Goal: Information Seeking & Learning: Learn about a topic

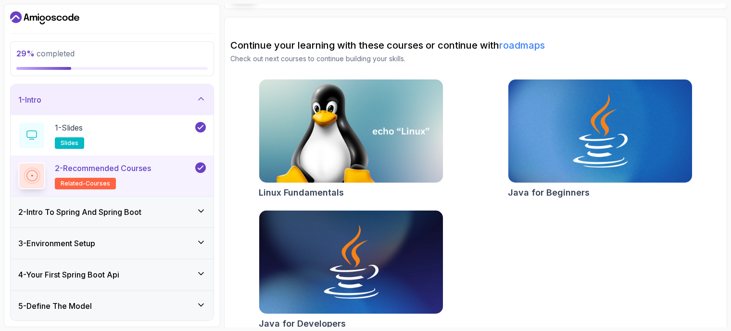
scroll to position [81, 0]
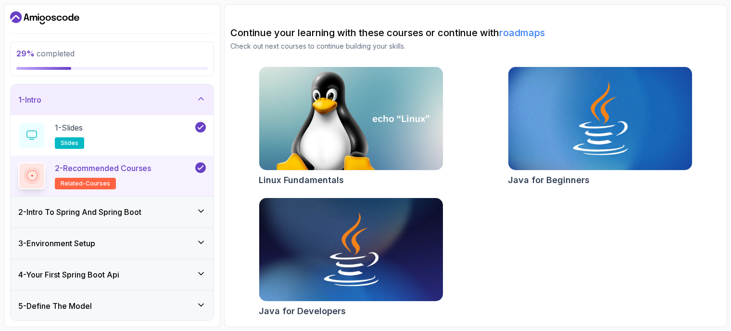
click at [177, 202] on div "2 - Intro To Spring And Spring Boot" at bounding box center [112, 211] width 203 height 31
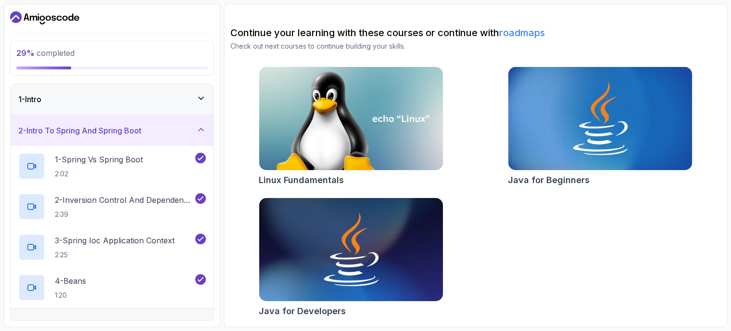
click at [176, 137] on div "2 - Intro To Spring And Spring Boot" at bounding box center [112, 130] width 203 height 31
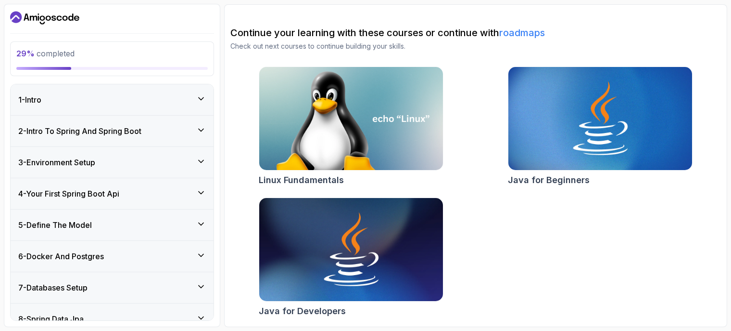
click at [176, 137] on div "2 - Intro To Spring And Spring Boot" at bounding box center [112, 130] width 203 height 31
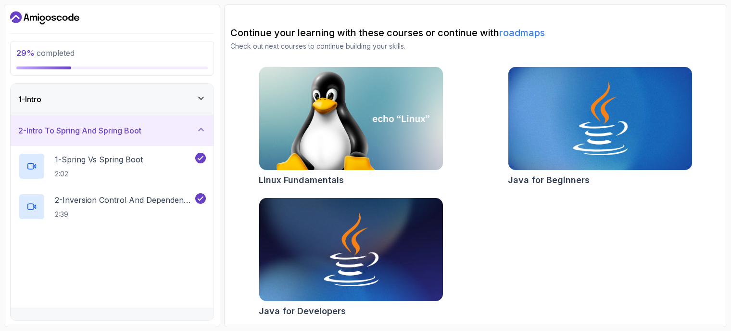
click at [179, 137] on div "2 - Intro To Spring And Spring Boot" at bounding box center [112, 130] width 203 height 31
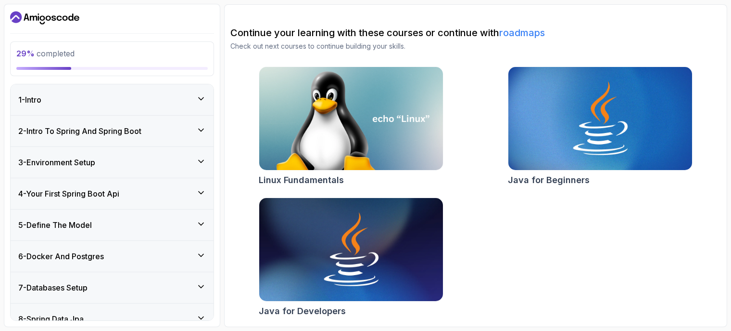
click at [195, 166] on div "3 - Environment Setup" at bounding box center [112, 162] width 188 height 12
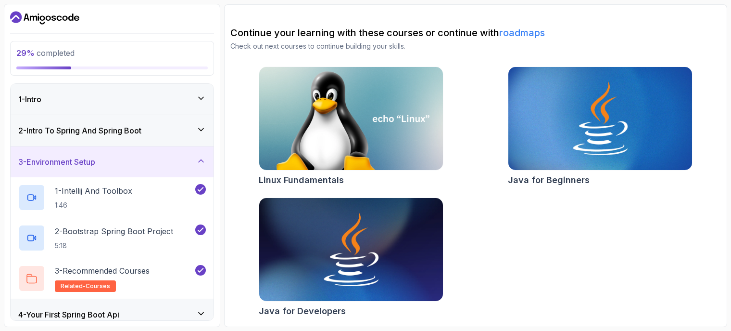
click at [195, 166] on div "3 - Environment Setup" at bounding box center [112, 162] width 188 height 12
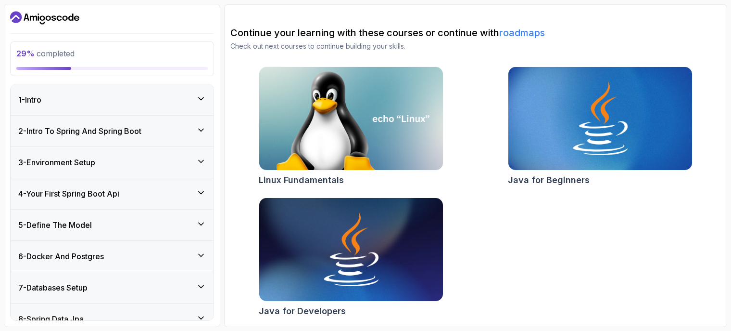
click at [199, 189] on icon at bounding box center [201, 193] width 10 height 10
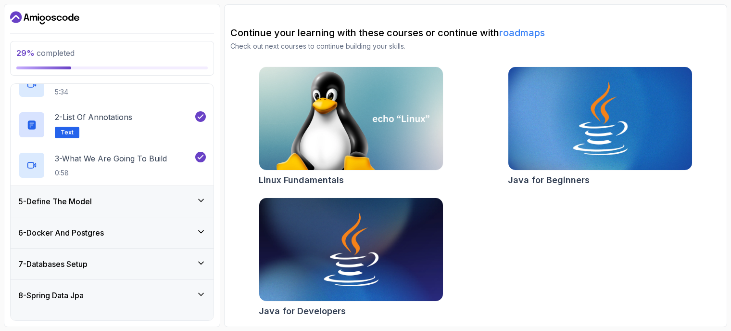
click at [196, 200] on div "5 - Define The Model" at bounding box center [112, 201] width 188 height 12
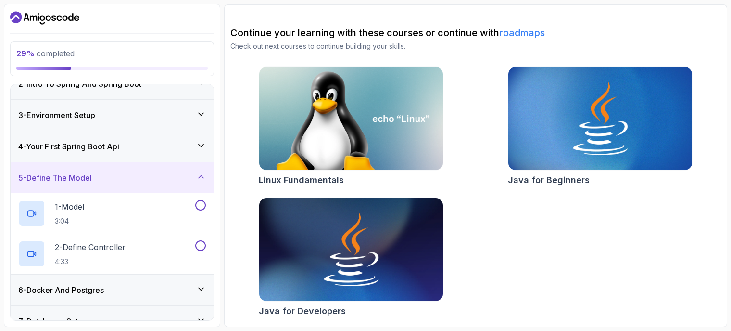
scroll to position [43, 0]
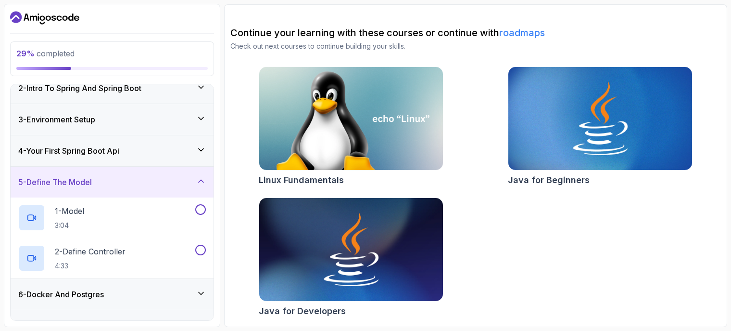
click at [179, 159] on div "4 - Your First Spring Boot Api" at bounding box center [112, 150] width 203 height 31
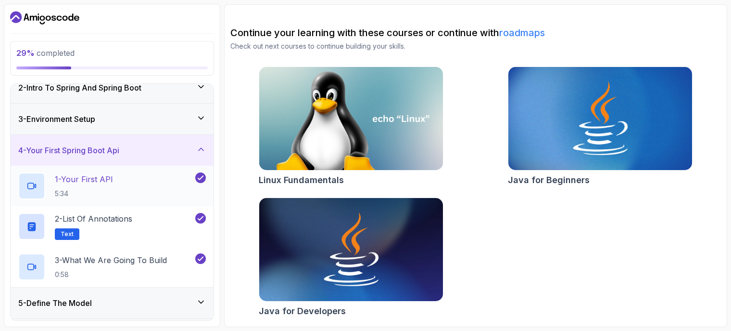
click at [191, 184] on div "1 - Your First API 5:34" at bounding box center [105, 185] width 175 height 27
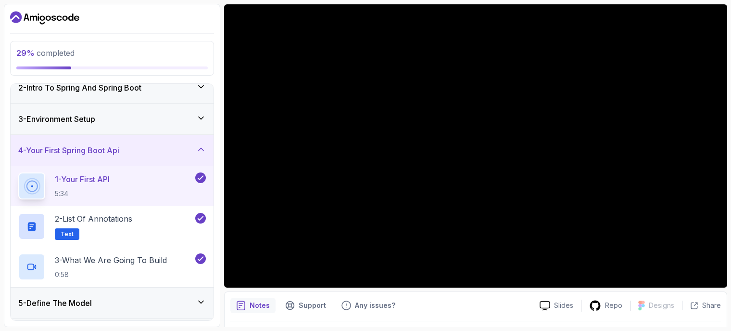
click at [168, 117] on div "3 - Environment Setup" at bounding box center [112, 119] width 188 height 12
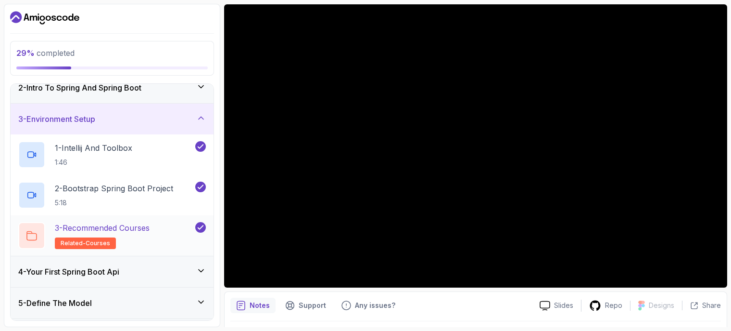
click at [166, 228] on div "3 - Recommended Courses related-courses" at bounding box center [105, 235] width 175 height 27
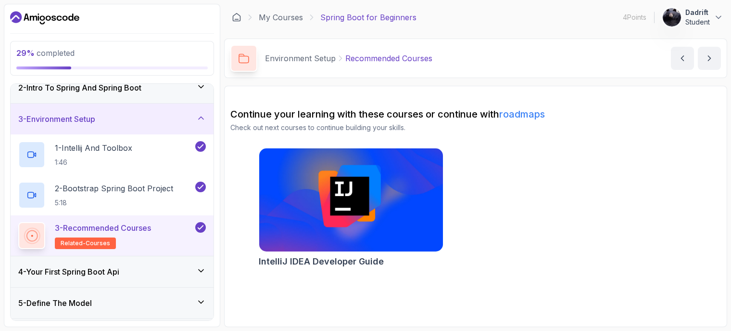
click at [170, 129] on div "3 - Environment Setup" at bounding box center [112, 118] width 203 height 31
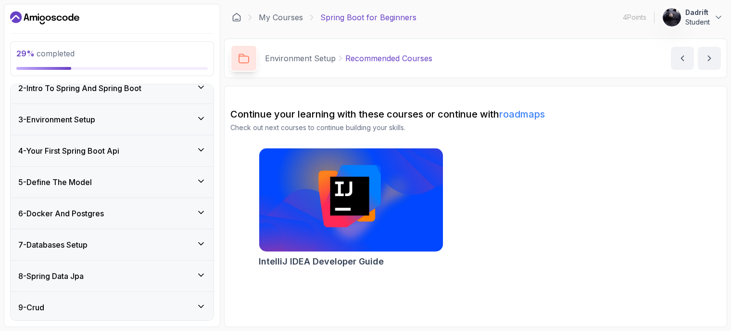
click at [166, 148] on div "4 - Your First Spring Boot Api" at bounding box center [112, 151] width 188 height 12
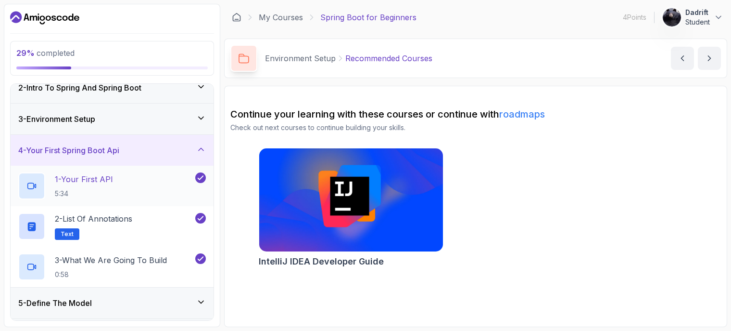
click at [174, 184] on div "1 - Your First API 5:34" at bounding box center [105, 185] width 175 height 27
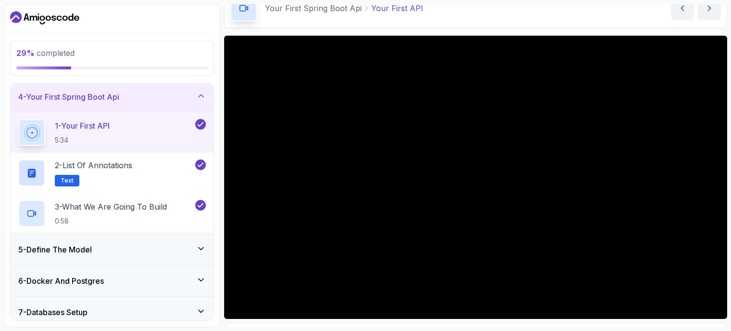
scroll to position [51, 0]
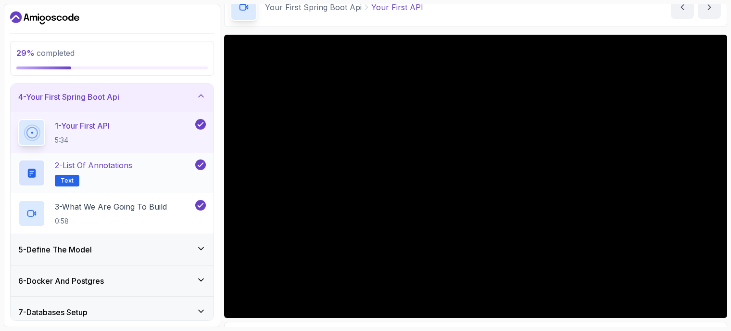
click at [124, 186] on h2 "2 - List of Annotations Text" at bounding box center [93, 172] width 77 height 27
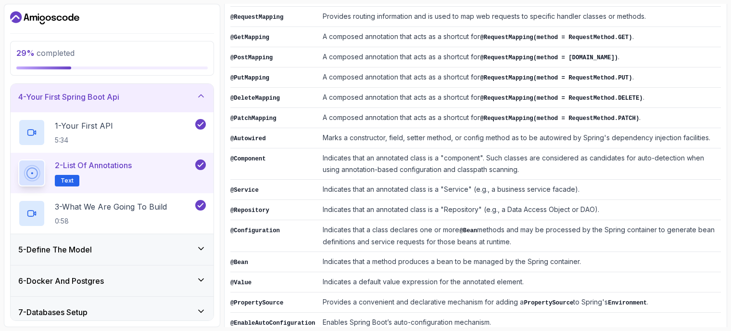
scroll to position [260, 0]
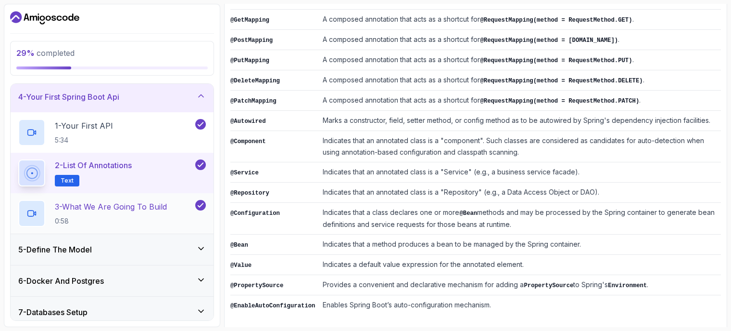
click at [91, 208] on p "3 - What We Are Going To Build" at bounding box center [111, 207] width 112 height 12
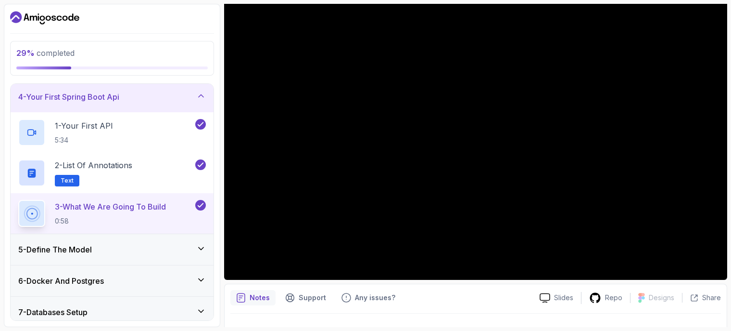
scroll to position [96, 0]
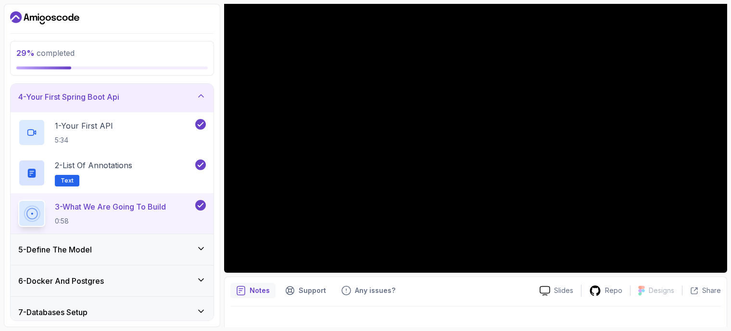
click at [49, 247] on h3 "5 - Define The Model" at bounding box center [55, 249] width 74 height 12
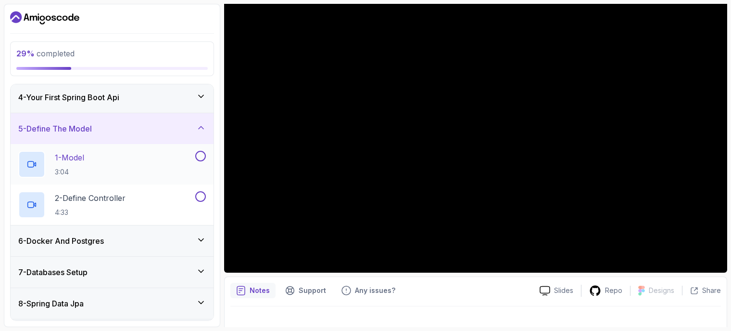
click at [112, 155] on div "1 - Model 3:04" at bounding box center [105, 164] width 175 height 27
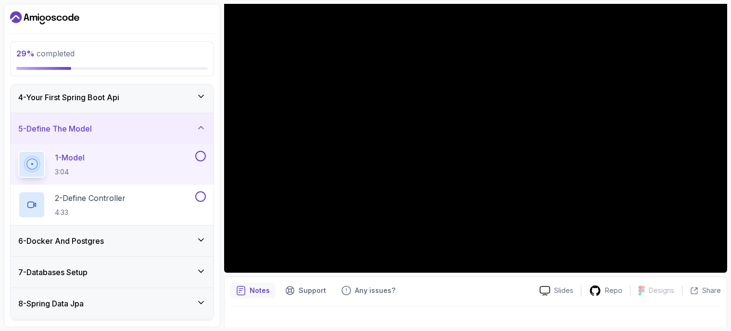
click at [202, 159] on button at bounding box center [200, 156] width 11 height 11
click at [439, 299] on div "Notes Support Any issues? Slides Repo Designs Design not available Share" at bounding box center [475, 307] width 503 height 63
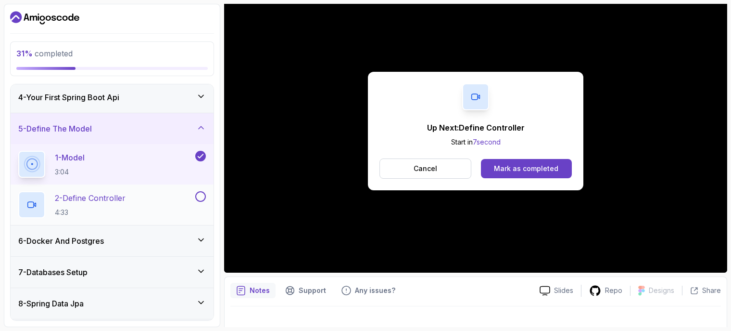
click at [155, 193] on div "2 - Define Controller 4:33" at bounding box center [105, 204] width 175 height 27
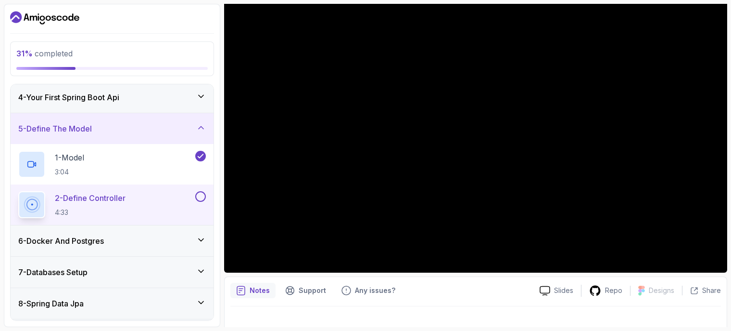
click at [202, 196] on button at bounding box center [200, 196] width 11 height 11
click at [160, 132] on div "5 - Define The Model" at bounding box center [112, 129] width 188 height 12
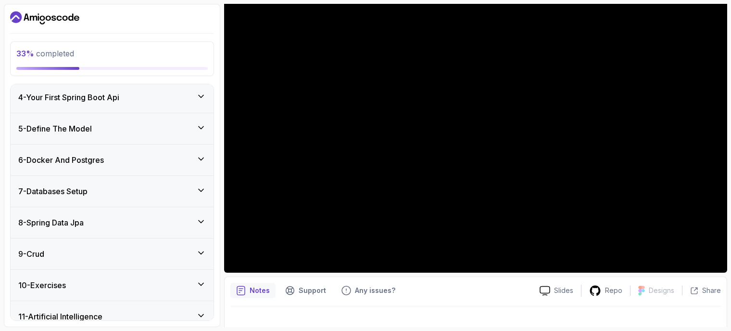
click at [162, 154] on div "6 - Docker And Postgres" at bounding box center [112, 160] width 188 height 12
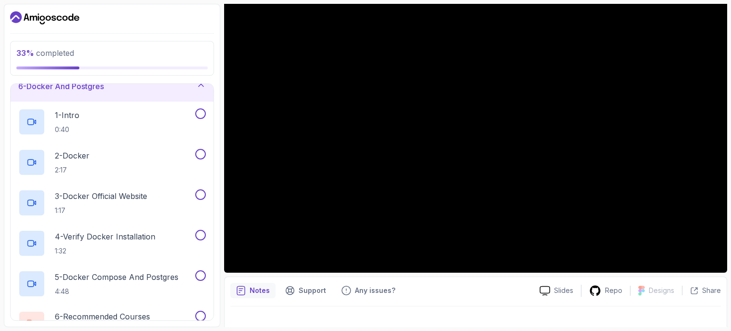
scroll to position [192, 0]
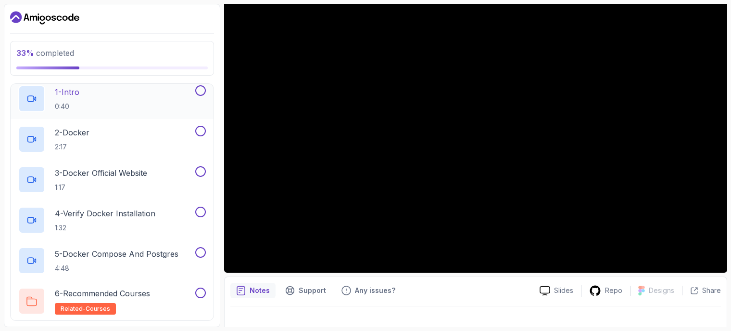
click at [198, 87] on button at bounding box center [200, 90] width 11 height 11
click at [201, 128] on button at bounding box center [200, 131] width 11 height 11
click at [203, 172] on button at bounding box center [200, 171] width 11 height 11
click at [201, 212] on button at bounding box center [200, 211] width 11 height 11
click at [149, 257] on p "5 - Docker Compose And Postgres" at bounding box center [117, 254] width 124 height 12
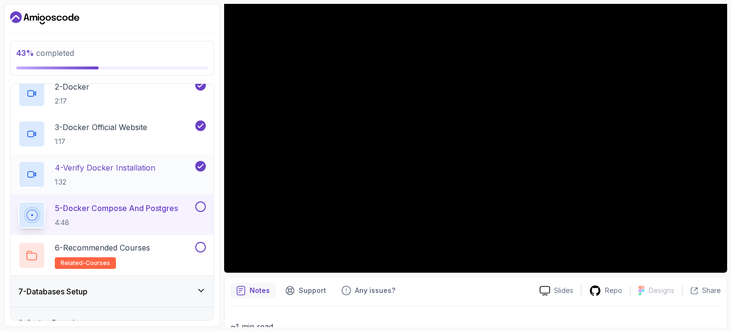
scroll to position [241, 0]
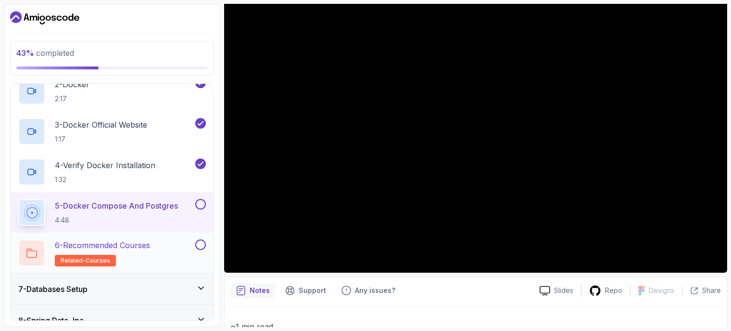
click at [131, 246] on p "6 - Recommended Courses" at bounding box center [102, 245] width 95 height 12
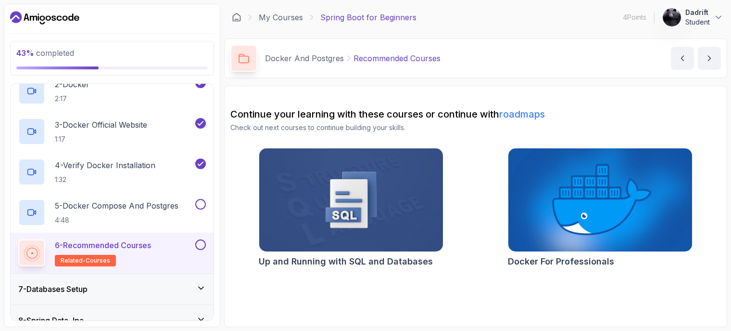
click at [561, 213] on img at bounding box center [600, 200] width 193 height 108
click at [109, 207] on p "5 - Docker Compose And Postgres" at bounding box center [117, 206] width 124 height 12
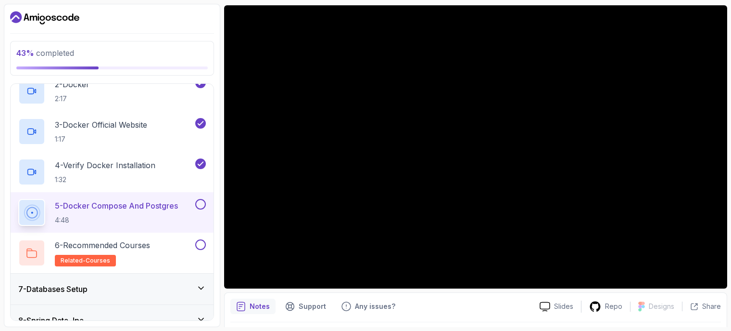
scroll to position [81, 0]
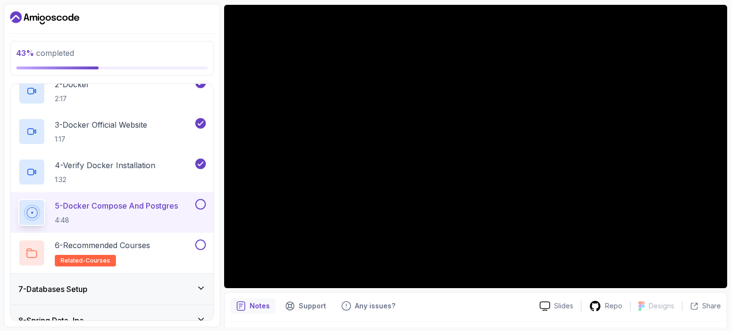
click at [198, 205] on button at bounding box center [200, 204] width 11 height 11
click at [200, 246] on button at bounding box center [200, 244] width 11 height 11
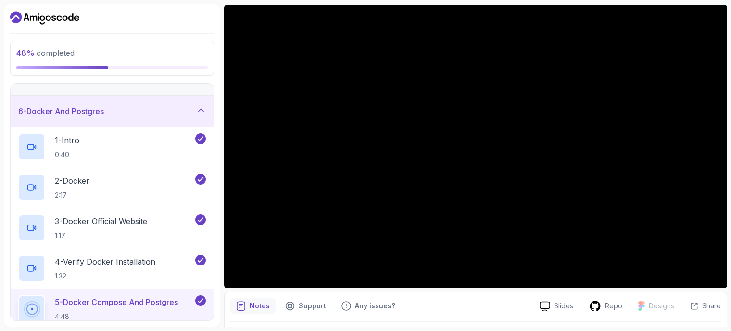
click at [190, 120] on div "6 - Docker And Postgres" at bounding box center [112, 111] width 203 height 31
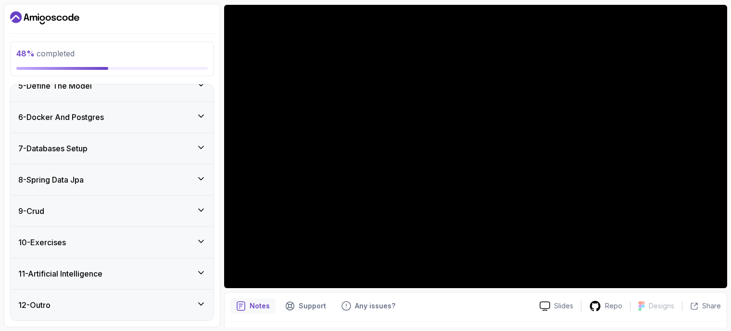
scroll to position [139, 0]
click at [188, 157] on div "7 - Databases Setup" at bounding box center [112, 148] width 203 height 31
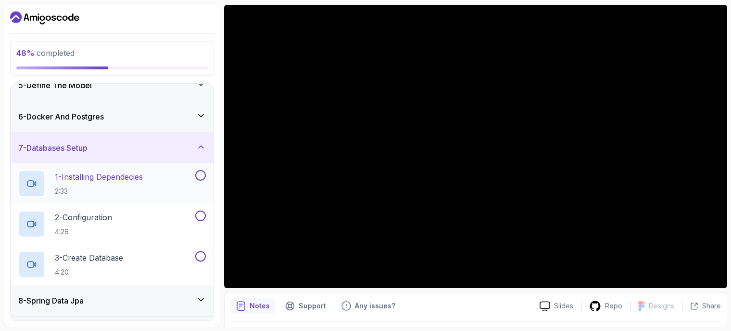
click at [153, 180] on div "1 - Installing Dependecies 2:33" at bounding box center [105, 183] width 175 height 27
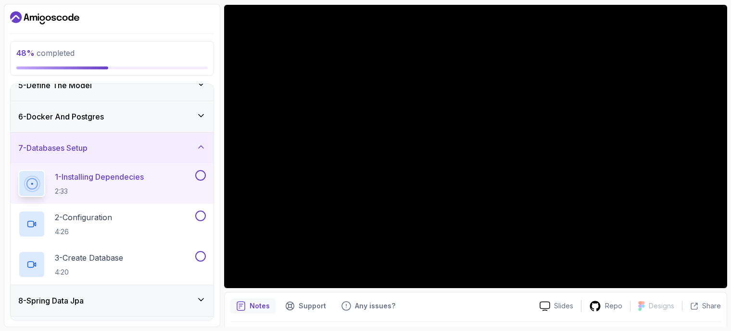
click at [203, 177] on button at bounding box center [200, 175] width 11 height 11
click at [203, 217] on button at bounding box center [200, 215] width 11 height 11
click at [136, 265] on div "3 - Create Database 4:20" at bounding box center [105, 264] width 175 height 27
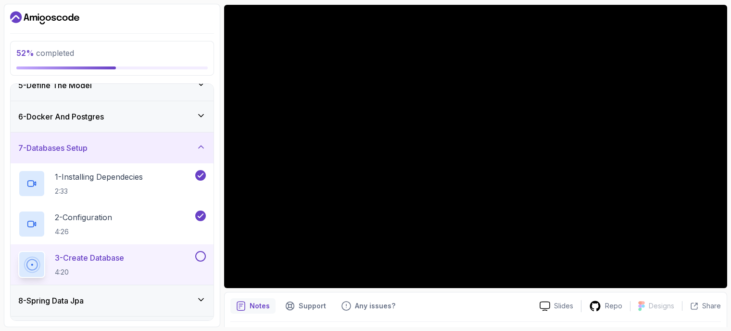
click at [678, 327] on section "52 % completed 1 - Intro 2 - Intro To Spring And Spring Boot 3 - Environment Se…" at bounding box center [365, 165] width 731 height 331
click at [202, 254] on button at bounding box center [200, 256] width 11 height 11
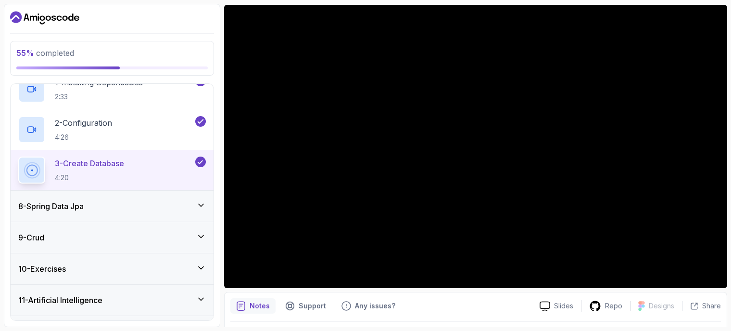
scroll to position [260, 0]
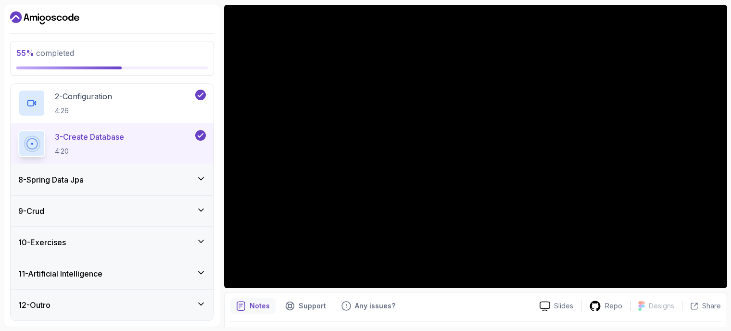
click at [107, 181] on div "8 - Spring Data Jpa" at bounding box center [112, 180] width 188 height 12
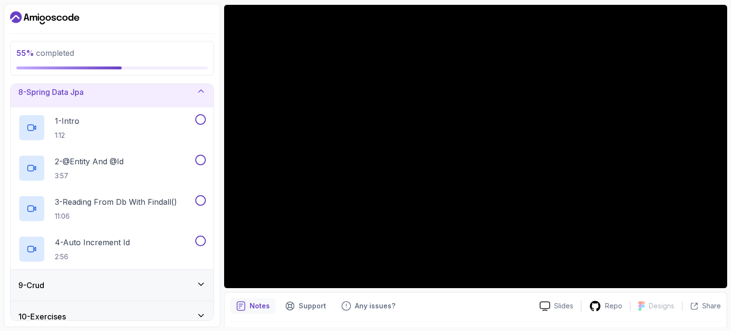
scroll to position [235, 0]
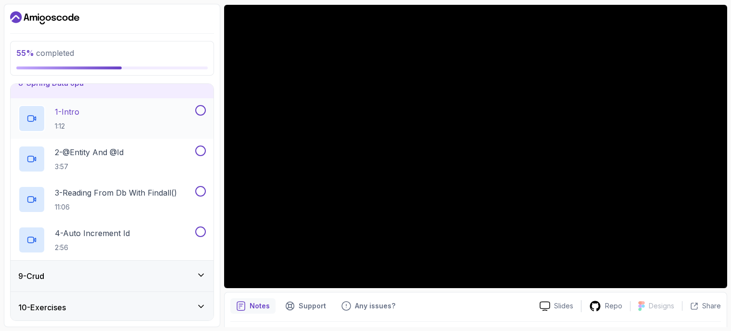
click at [175, 112] on div "1 - Intro 1:12" at bounding box center [105, 118] width 175 height 27
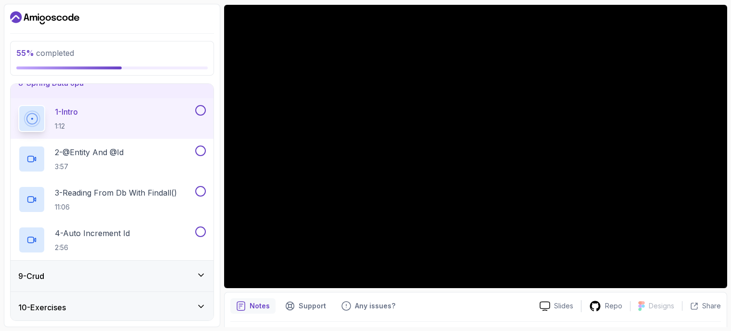
click at [198, 110] on button at bounding box center [200, 110] width 11 height 11
click at [137, 152] on div "2 - @Entity And @Id 3:57" at bounding box center [105, 158] width 175 height 27
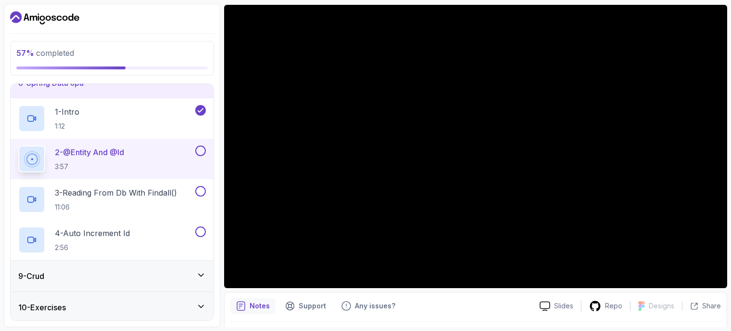
click at [203, 156] on div at bounding box center [199, 150] width 13 height 11
click at [203, 152] on button at bounding box center [200, 150] width 11 height 11
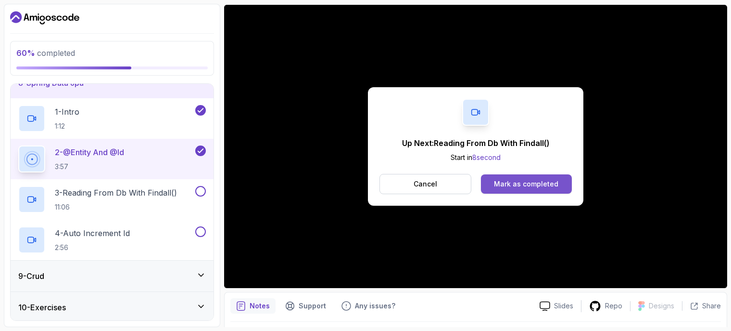
click at [536, 183] on div "Mark as completed" at bounding box center [526, 184] width 64 height 10
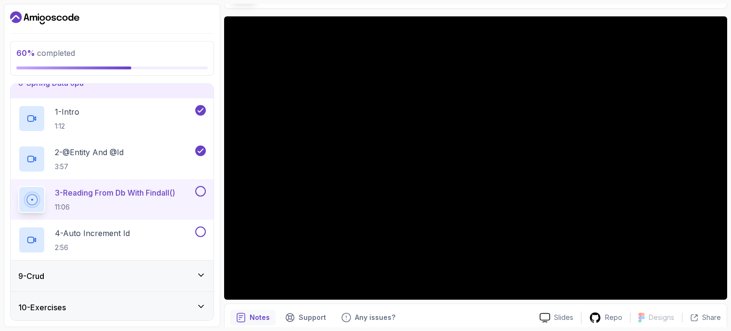
scroll to position [48, 0]
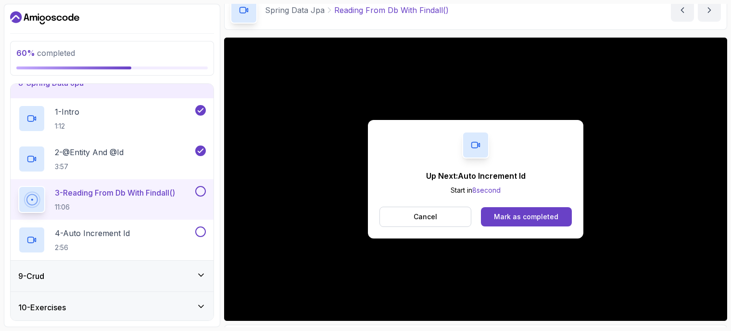
click at [201, 190] on button at bounding box center [200, 191] width 11 height 11
click at [165, 231] on div "4 - Auto Increment Id 2:56" at bounding box center [105, 239] width 175 height 27
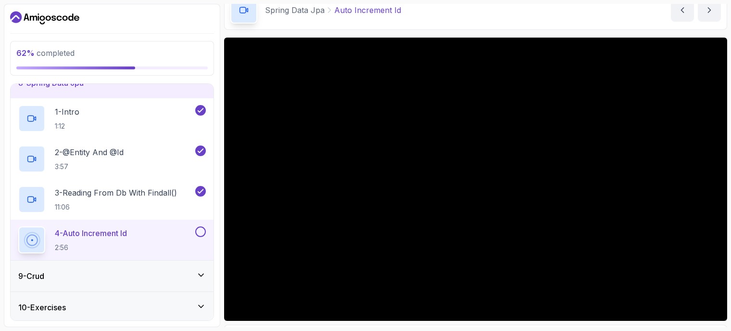
click at [200, 234] on button at bounding box center [200, 231] width 11 height 11
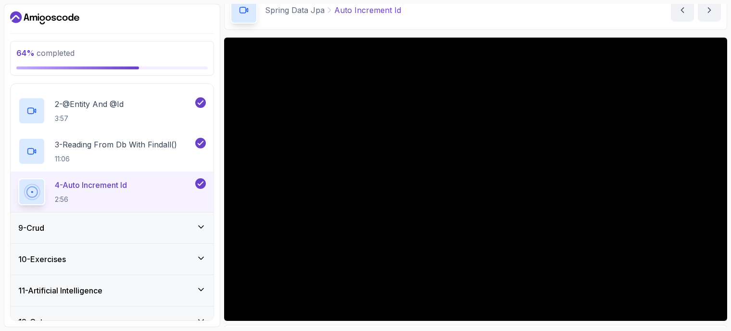
click at [123, 219] on div "9 - Crud" at bounding box center [112, 227] width 203 height 31
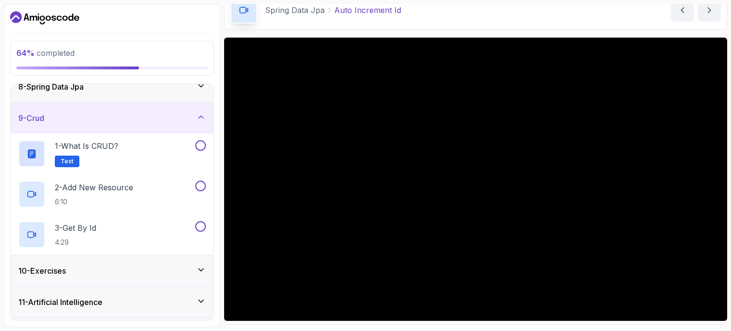
scroll to position [235, 0]
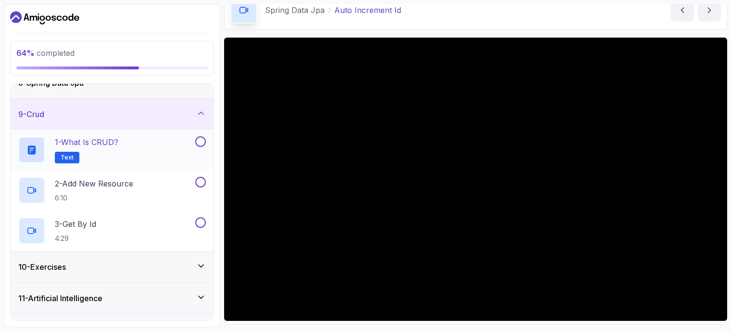
click at [168, 148] on div "1 - What is CRUD? Text" at bounding box center [105, 149] width 175 height 27
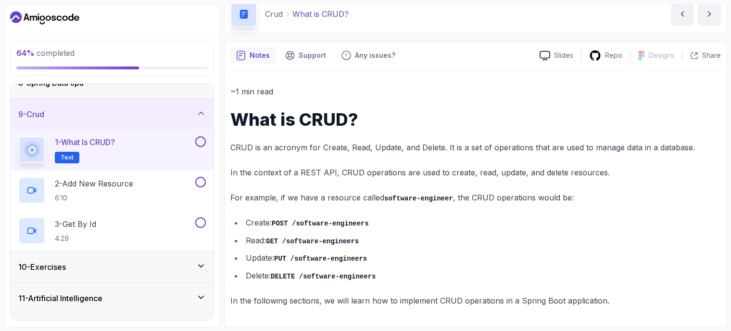
scroll to position [44, 0]
click at [132, 182] on p "2 - Add New Resource" at bounding box center [94, 184] width 78 height 12
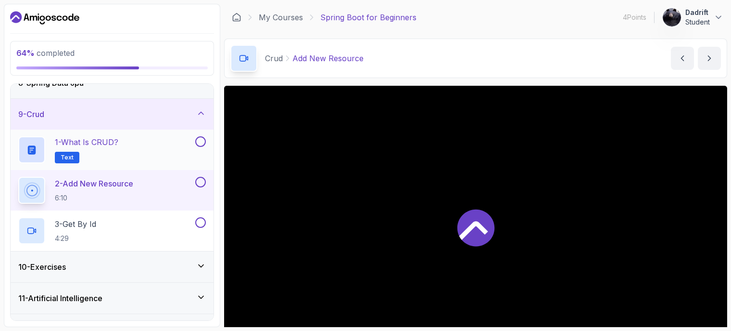
click at [198, 143] on button at bounding box center [200, 141] width 11 height 11
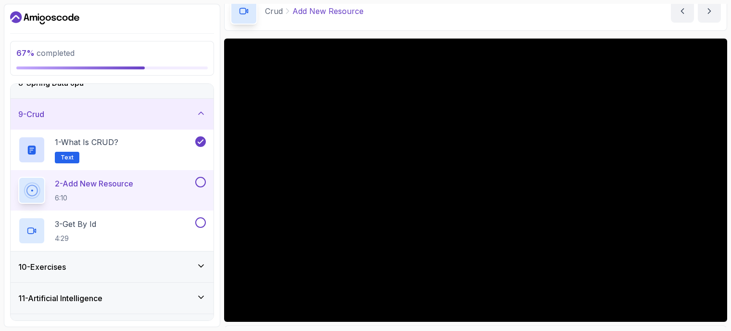
scroll to position [48, 0]
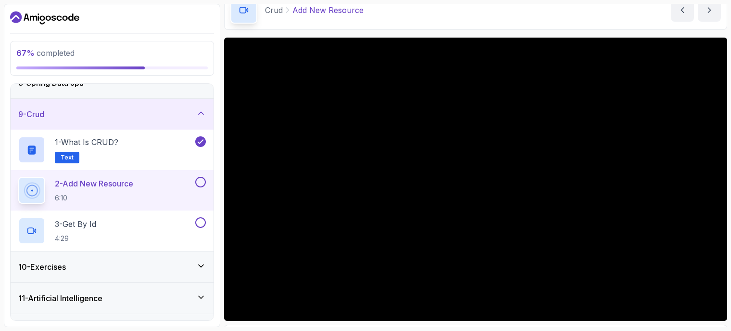
click at [200, 182] on button at bounding box center [200, 182] width 11 height 11
click at [205, 224] on button at bounding box center [200, 222] width 11 height 11
click at [203, 255] on div "10 - Exercises" at bounding box center [112, 266] width 203 height 31
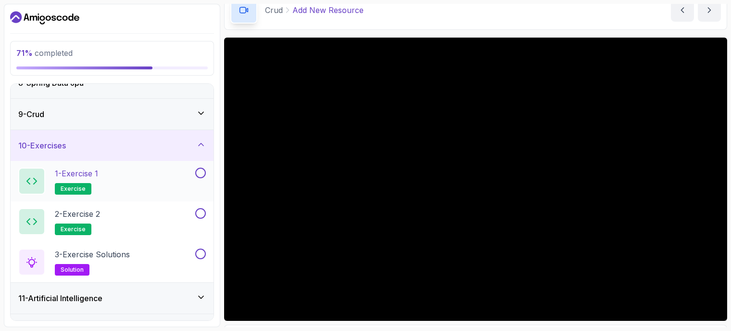
click at [171, 178] on div "1 - Exercise 1 exercise" at bounding box center [105, 180] width 175 height 27
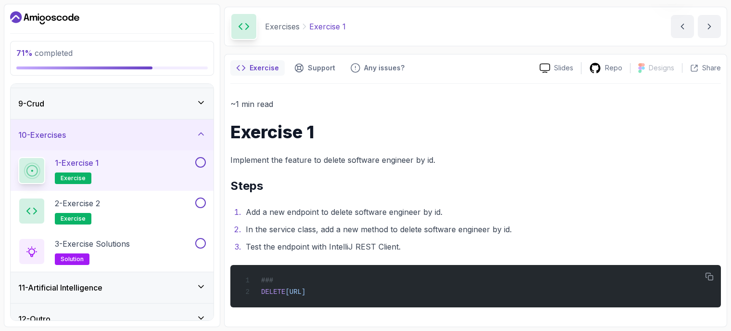
scroll to position [260, 0]
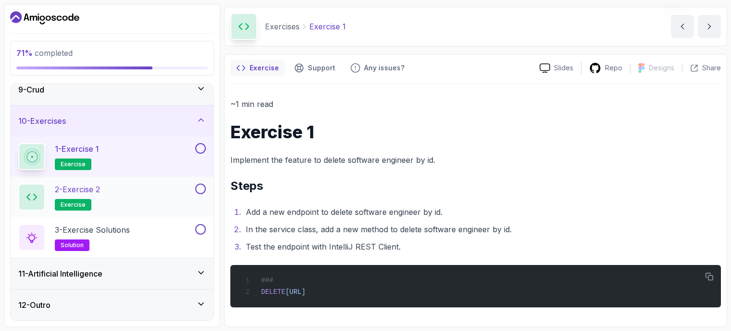
click at [169, 194] on div "2 - Exercise 2 exercise" at bounding box center [105, 196] width 175 height 27
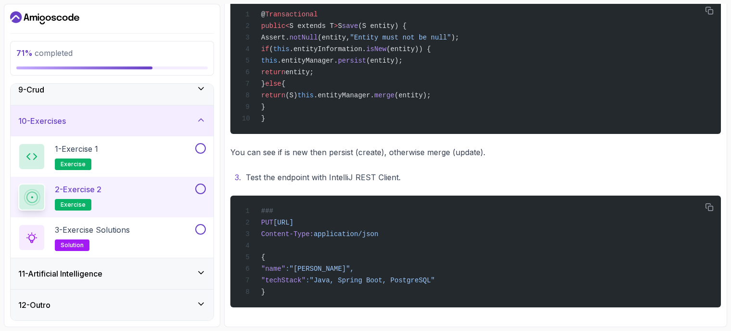
scroll to position [357, 0]
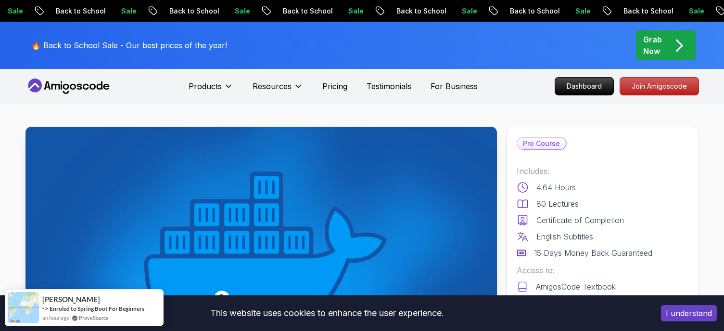
click at [678, 308] on button "I understand" at bounding box center [689, 313] width 56 height 16
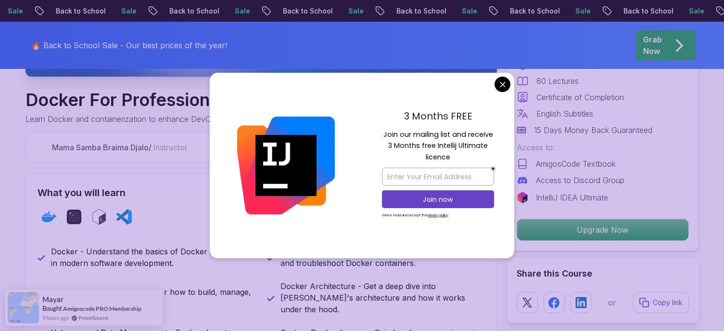
scroll to position [337, 0]
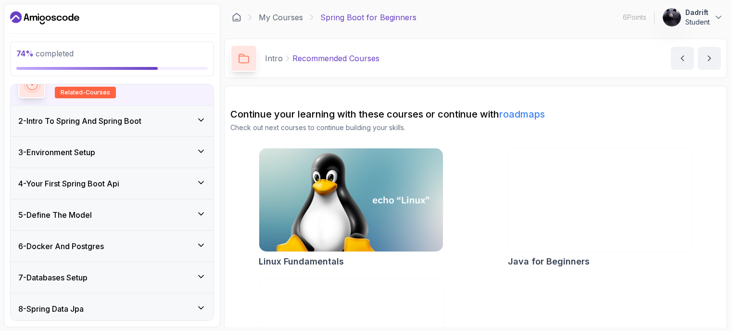
scroll to position [96, 0]
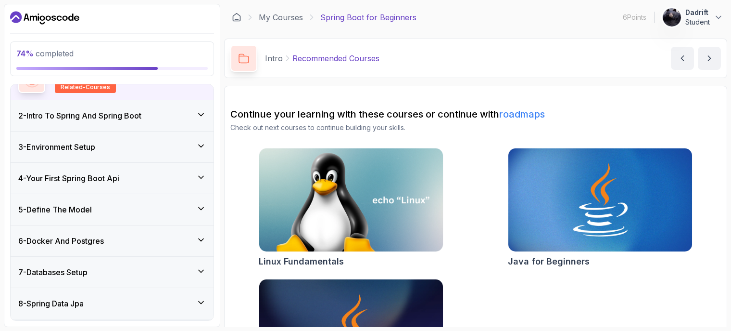
click at [155, 175] on div "4 - Your First Spring Boot Api" at bounding box center [112, 178] width 188 height 12
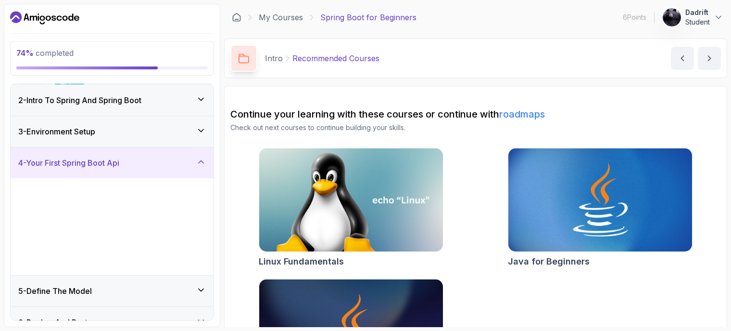
scroll to position [46, 0]
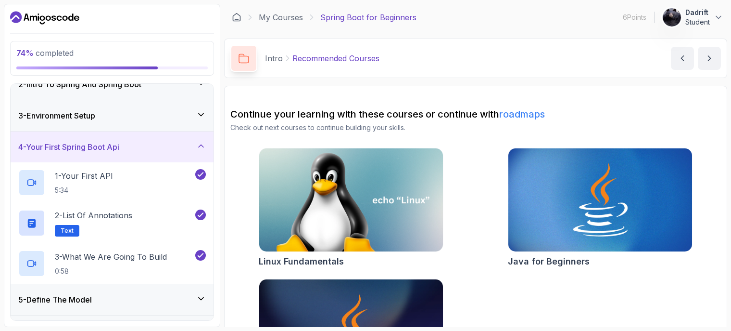
click at [126, 153] on div "4 - Your First Spring Boot Api" at bounding box center [112, 146] width 203 height 31
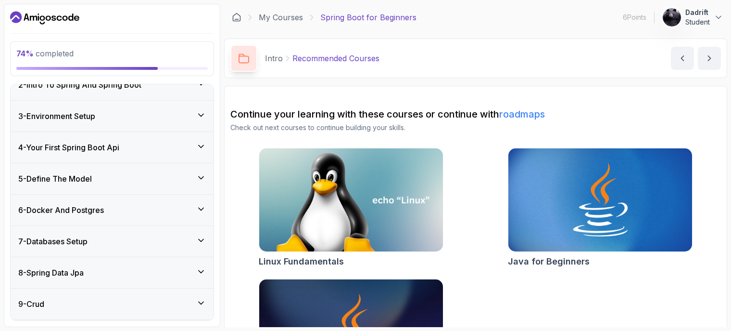
click at [138, 136] on div "4 - Your First Spring Boot Api" at bounding box center [112, 147] width 203 height 31
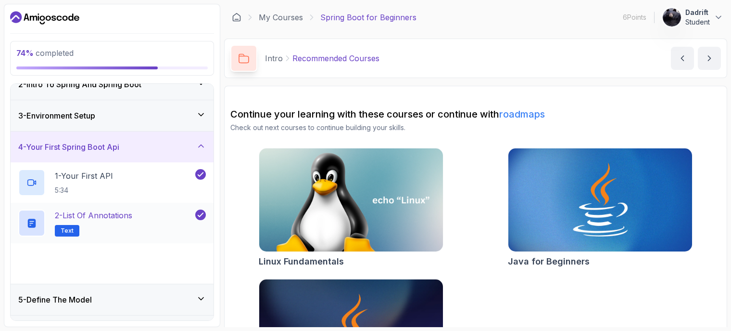
click at [112, 205] on div "2 - List of Annotations Text" at bounding box center [112, 223] width 203 height 40
click at [132, 217] on p "2 - List of Annotations" at bounding box center [93, 215] width 77 height 12
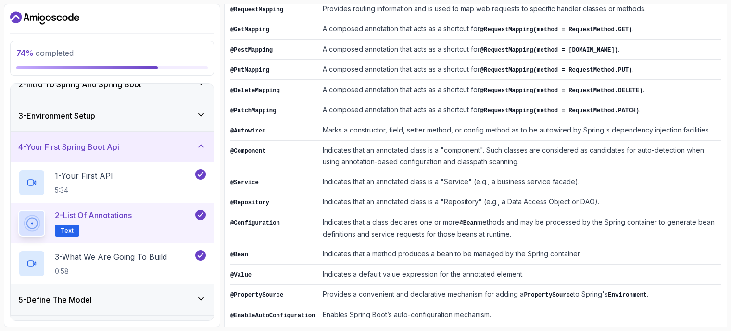
scroll to position [260, 0]
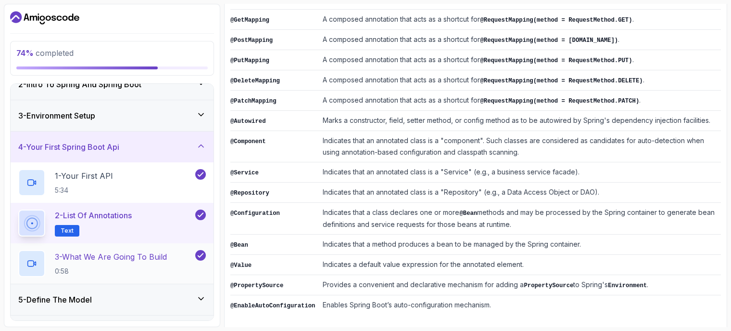
click at [96, 252] on p "3 - What We Are Going To Build" at bounding box center [111, 257] width 112 height 12
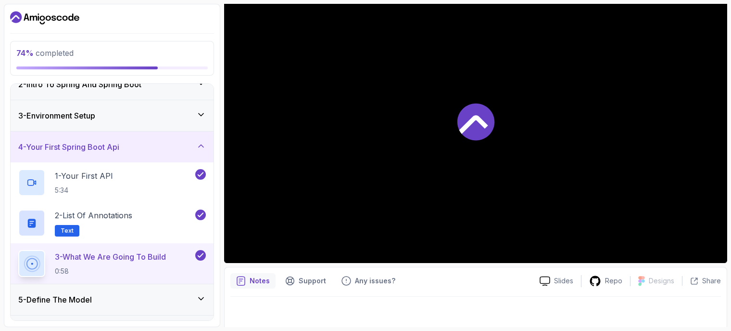
scroll to position [109, 0]
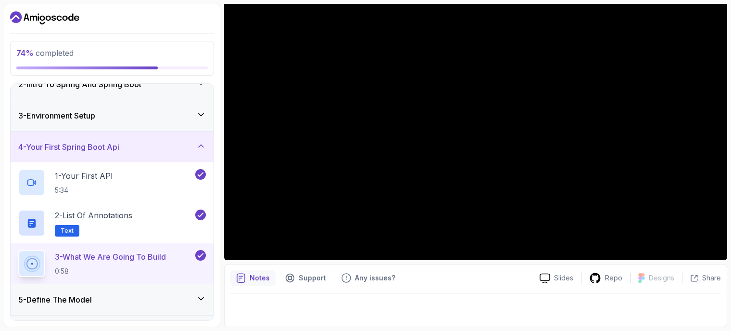
click at [81, 132] on div "4 - Your First Spring Boot Api" at bounding box center [112, 146] width 203 height 31
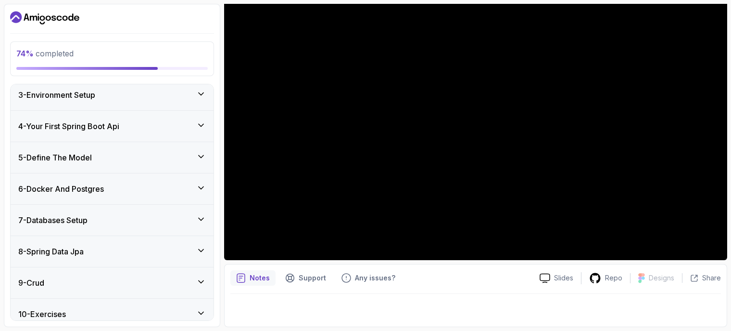
scroll to position [94, 0]
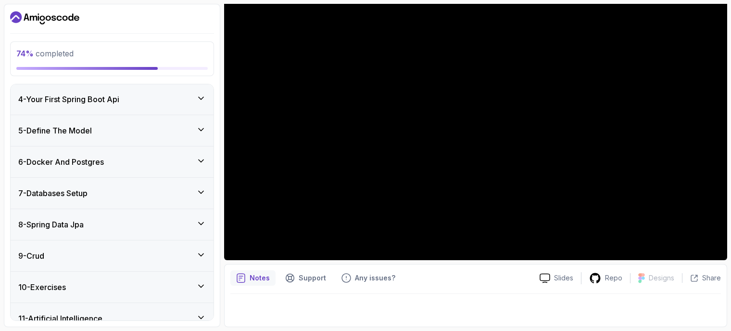
click at [102, 161] on h3 "6 - Docker And Postgres" at bounding box center [61, 162] width 86 height 12
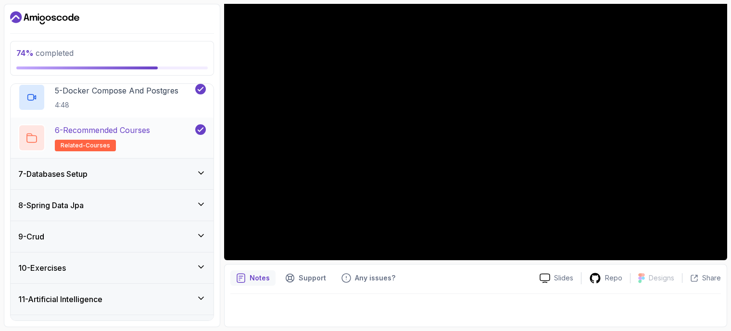
scroll to position [381, 0]
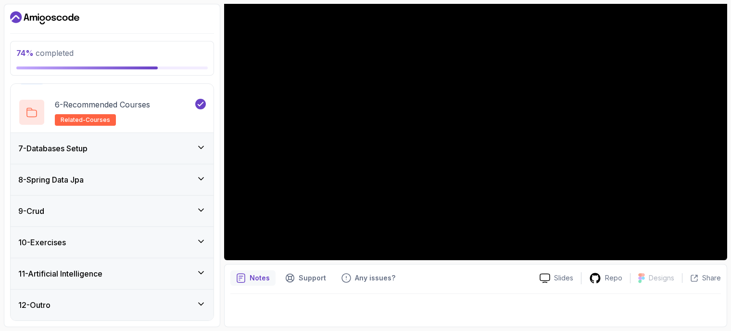
click at [114, 241] on div "10 - Exercises" at bounding box center [112, 242] width 188 height 12
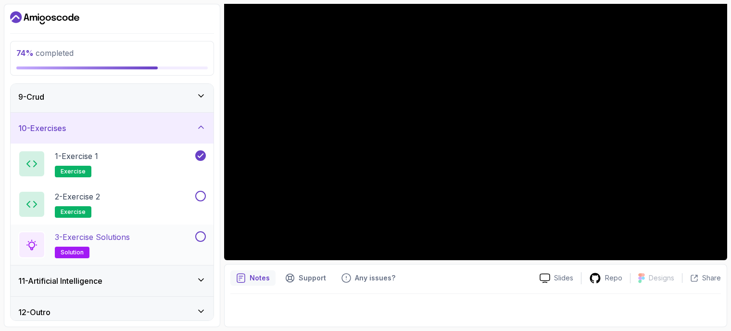
scroll to position [260, 0]
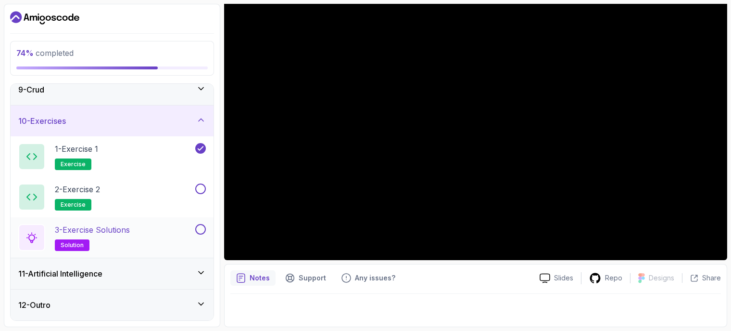
click at [202, 229] on button at bounding box center [200, 229] width 11 height 11
click at [203, 190] on button at bounding box center [200, 188] width 11 height 11
click at [178, 123] on div "10 - Exercises" at bounding box center [112, 121] width 188 height 12
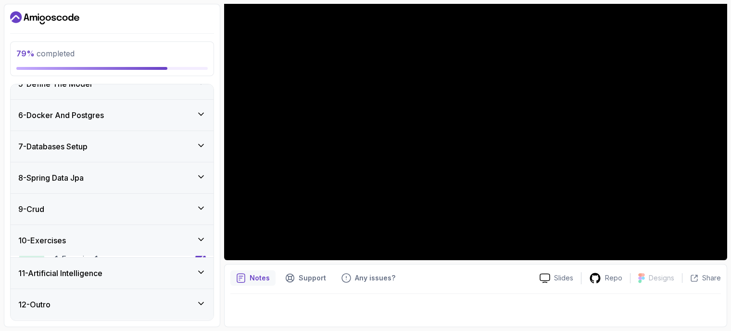
scroll to position [139, 0]
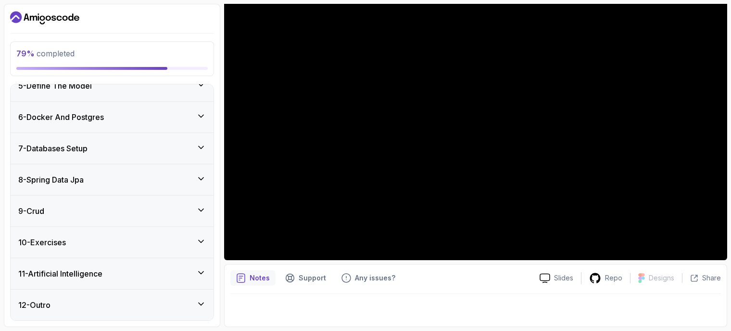
click at [164, 274] on div "11 - Artificial Intelligence" at bounding box center [112, 274] width 188 height 12
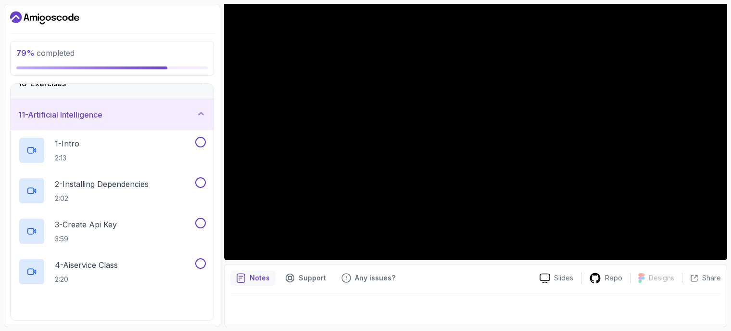
scroll to position [332, 0]
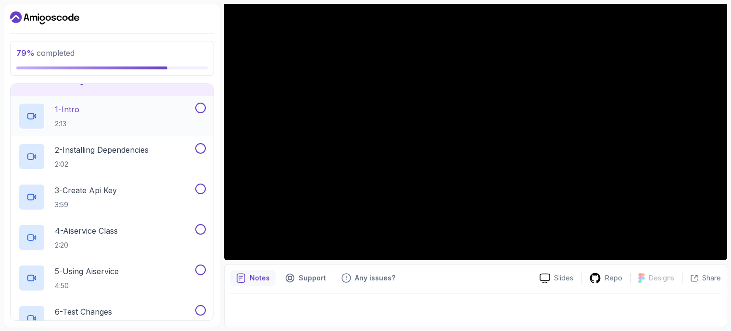
click at [114, 111] on div "1 - Intro 2:13" at bounding box center [105, 115] width 175 height 27
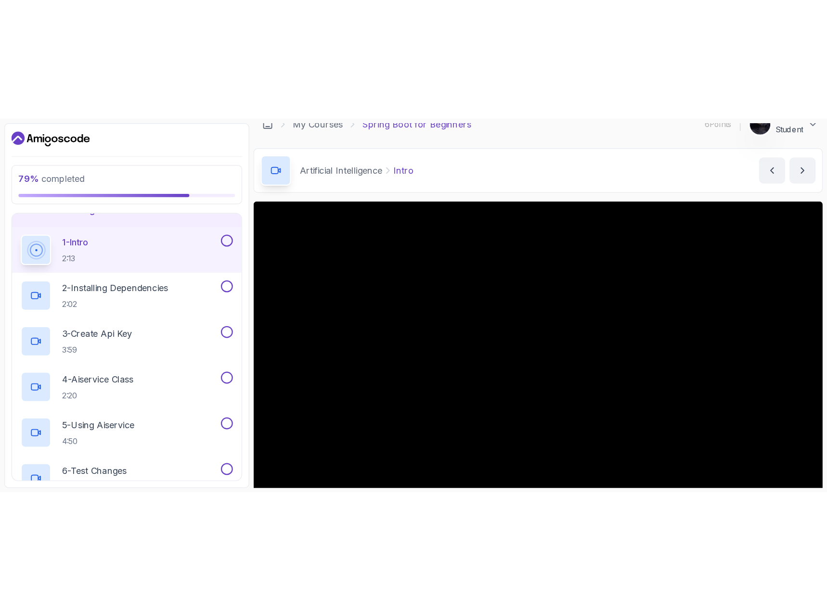
scroll to position [61, 0]
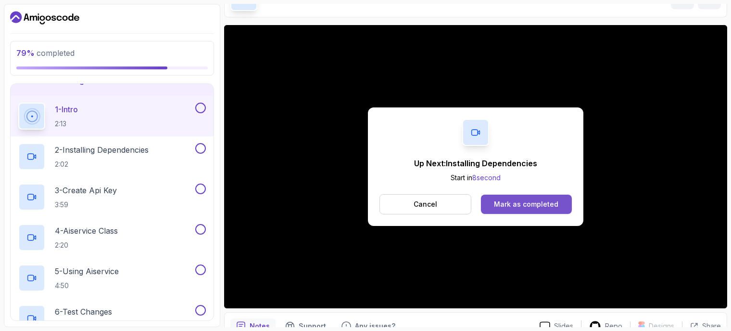
click at [555, 205] on div "Mark as completed" at bounding box center [526, 204] width 64 height 10
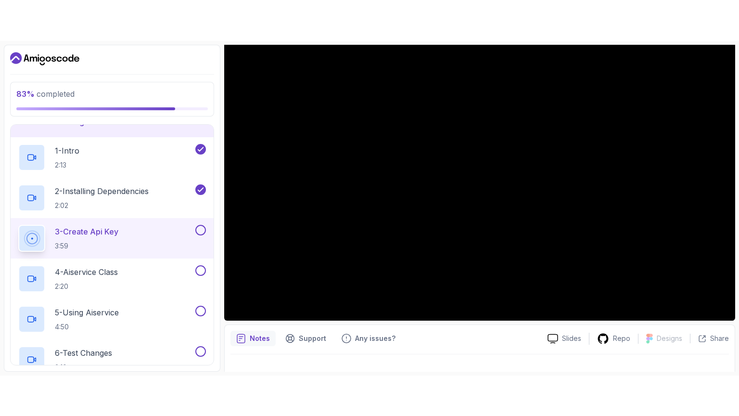
scroll to position [96, 0]
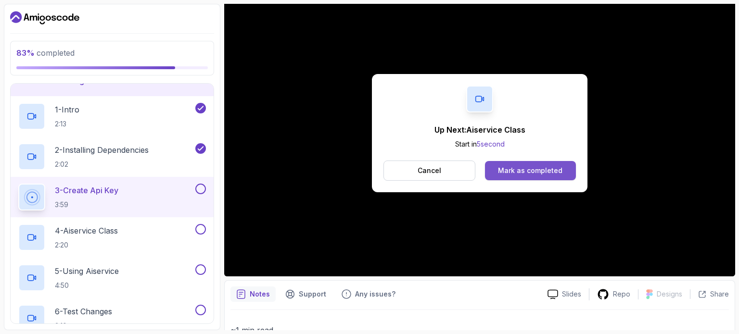
click at [505, 170] on div "Mark as completed" at bounding box center [530, 171] width 64 height 10
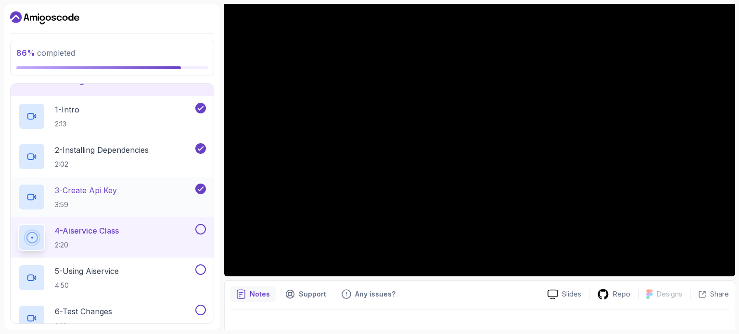
click at [154, 205] on div "3 - Create Api Key 3:59" at bounding box center [105, 197] width 175 height 27
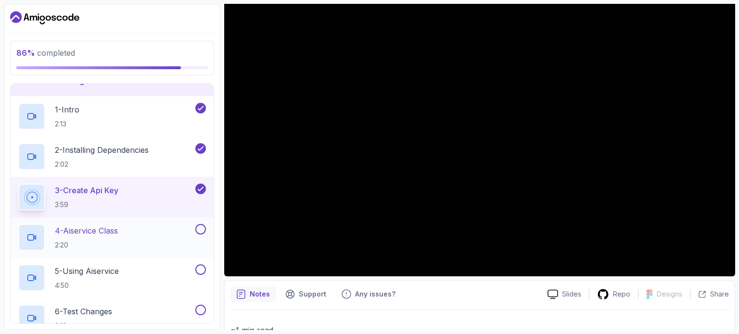
click at [141, 230] on div "4 - Aiservice Class 2:20" at bounding box center [105, 237] width 175 height 27
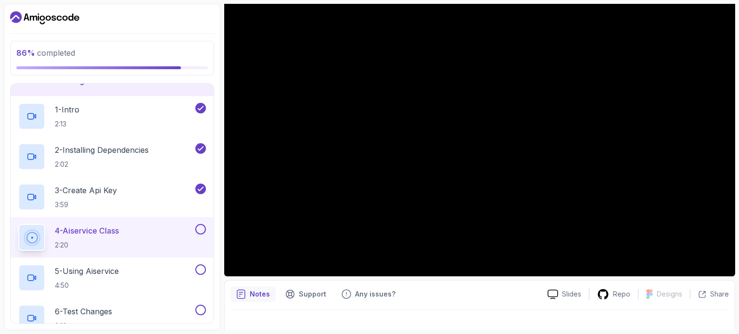
scroll to position [27, 0]
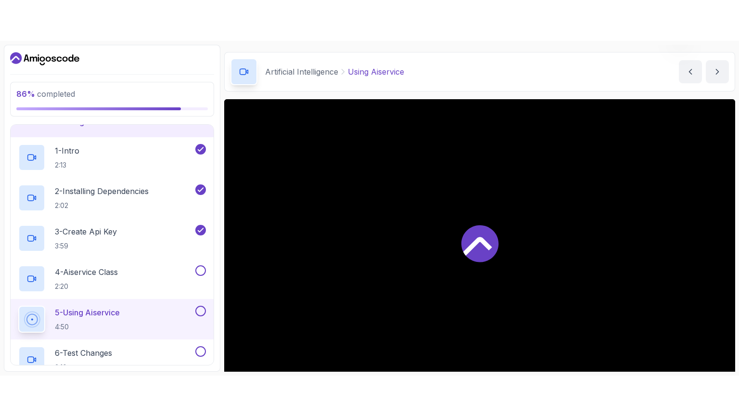
scroll to position [96, 0]
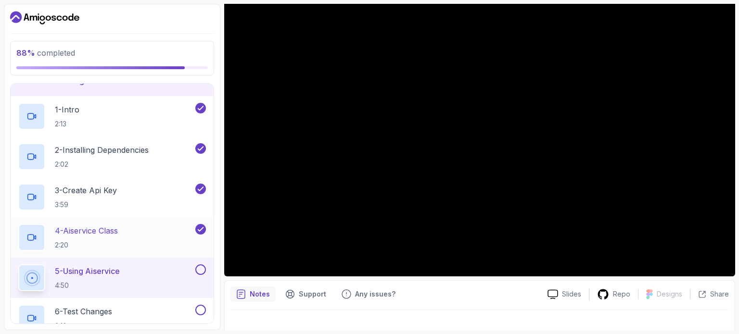
drag, startPoint x: 117, startPoint y: 240, endPoint x: 123, endPoint y: 240, distance: 6.3
click at [117, 241] on p "2:20" at bounding box center [86, 246] width 63 height 10
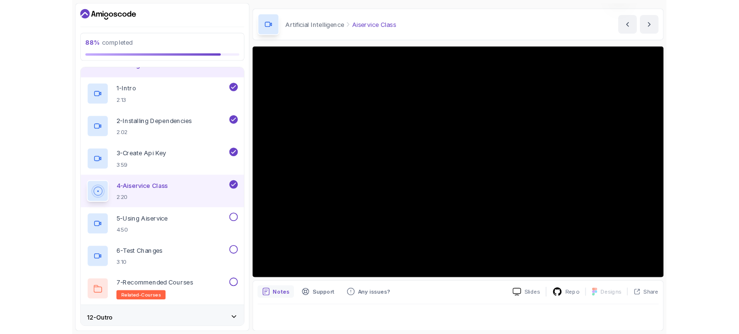
scroll to position [27, 0]
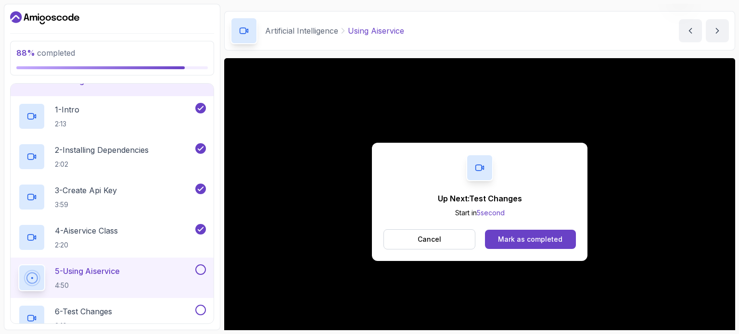
scroll to position [96, 0]
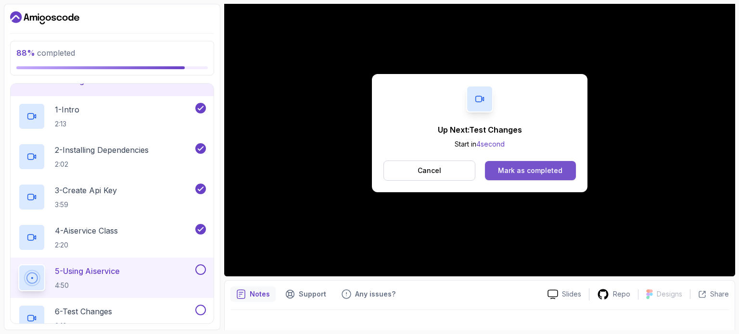
click at [550, 166] on div "Mark as completed" at bounding box center [530, 171] width 64 height 10
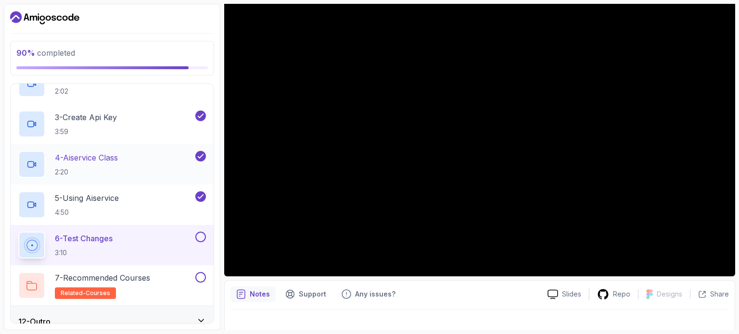
scroll to position [416, 0]
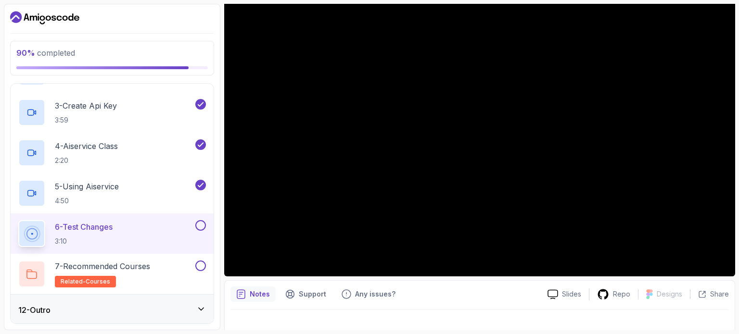
click at [159, 300] on div "12 - Outro" at bounding box center [112, 310] width 203 height 31
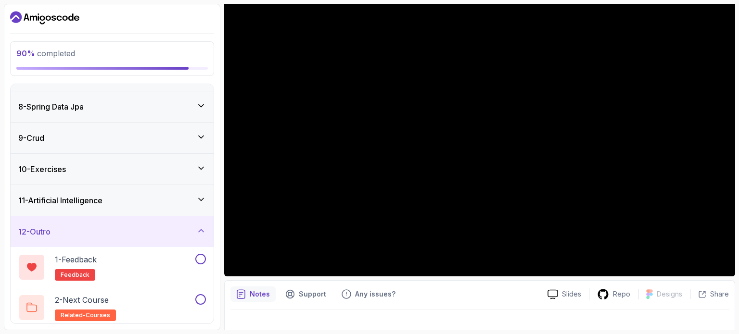
scroll to position [214, 0]
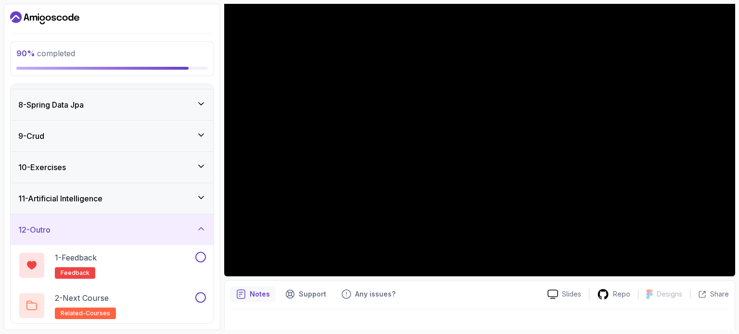
click at [131, 205] on div "11 - Artificial Intelligence" at bounding box center [112, 198] width 203 height 31
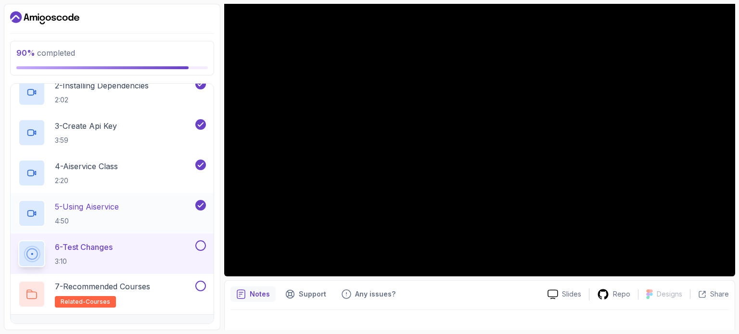
scroll to position [416, 0]
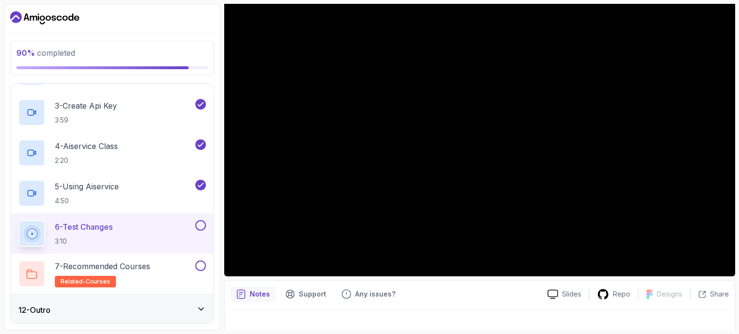
click at [199, 223] on button at bounding box center [200, 225] width 11 height 11
click at [168, 270] on div "7 - Recommended Courses related-courses" at bounding box center [105, 274] width 175 height 27
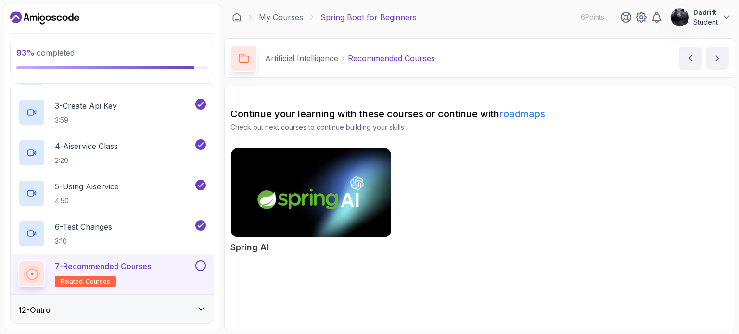
click at [274, 215] on img at bounding box center [311, 193] width 168 height 94
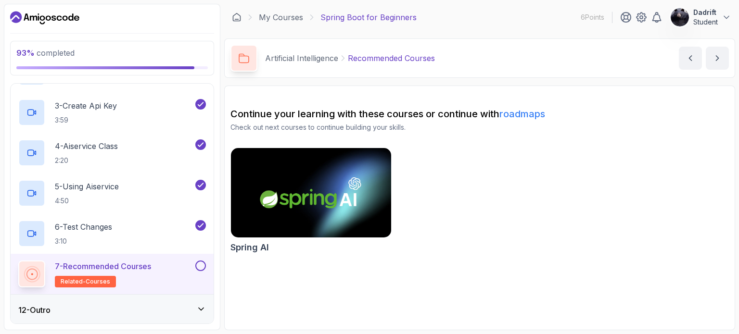
click at [202, 265] on button at bounding box center [200, 266] width 11 height 11
click at [201, 307] on icon at bounding box center [201, 310] width 10 height 10
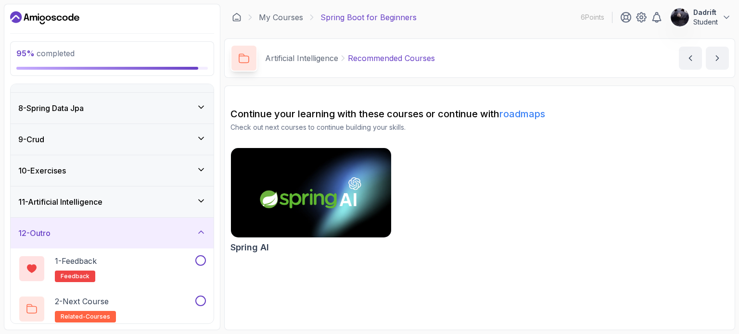
scroll to position [214, 0]
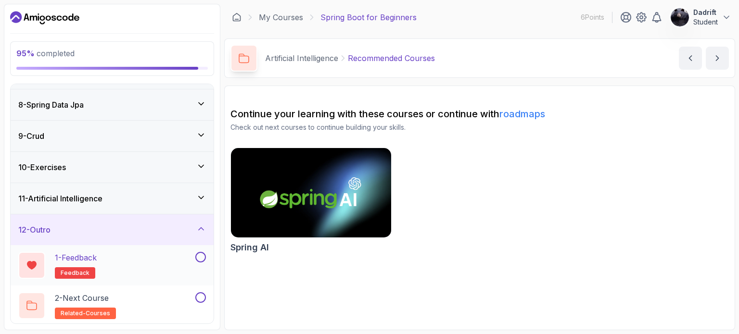
click at [177, 269] on div "1 - Feedback feedback" at bounding box center [105, 265] width 175 height 27
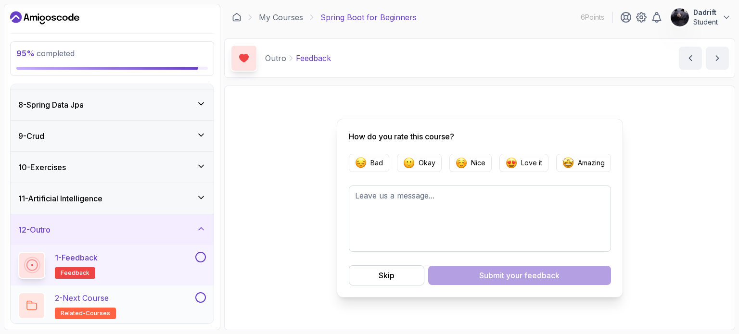
click at [139, 301] on div "2 - Next Course related-courses" at bounding box center [105, 306] width 175 height 27
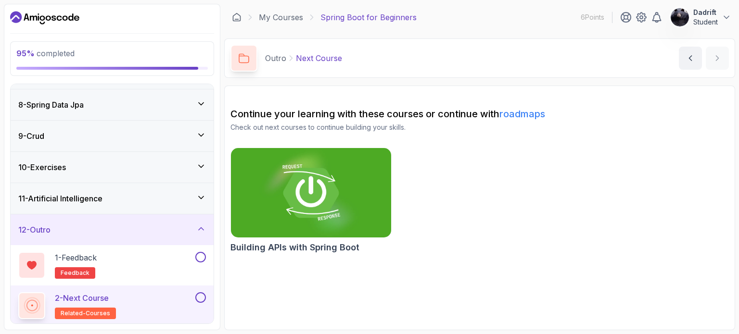
click at [283, 177] on img at bounding box center [311, 193] width 168 height 94
click at [202, 256] on button at bounding box center [200, 257] width 11 height 11
click at [200, 296] on button at bounding box center [200, 298] width 11 height 11
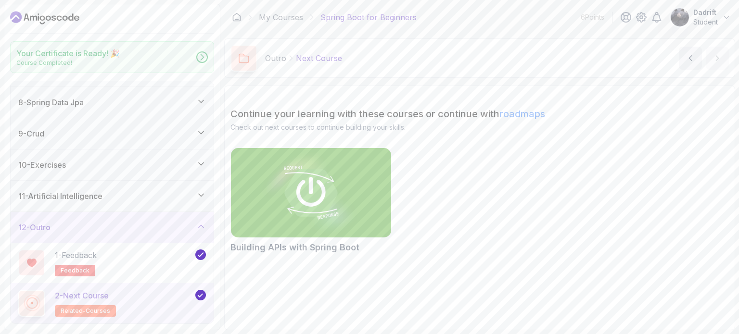
click at [204, 225] on div "Congratulations! You've Completed the Course ! Spring Boot for Beginners 100 Po…" at bounding box center [369, 167] width 739 height 334
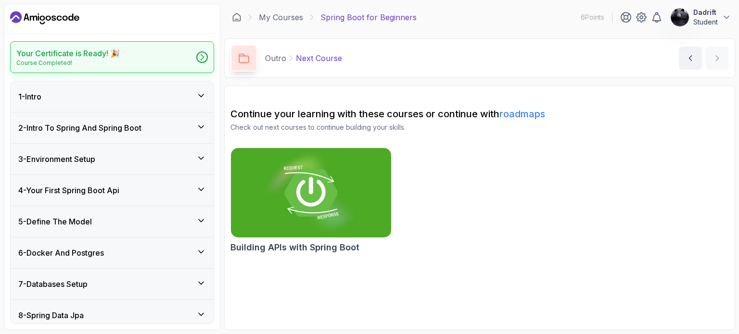
click at [113, 57] on h2 "Your Certificate is Ready! 🎉" at bounding box center [67, 54] width 103 height 12
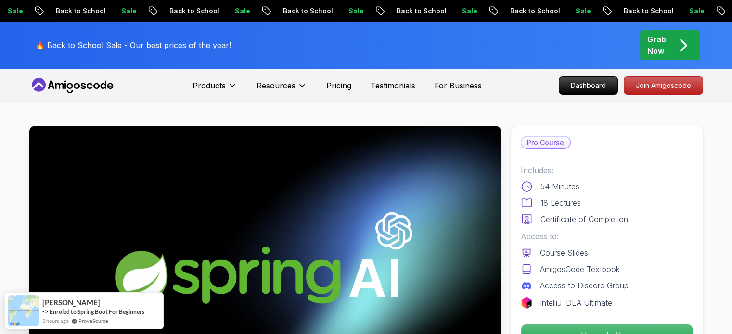
scroll to position [192, 0]
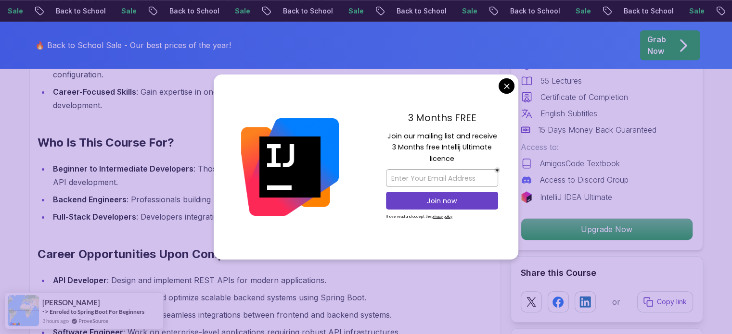
scroll to position [914, 0]
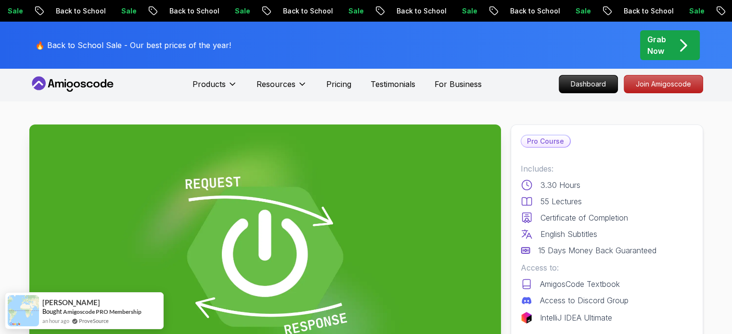
scroll to position [0, 0]
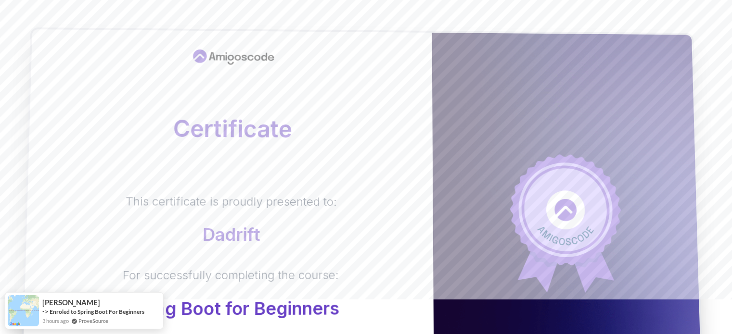
scroll to position [34, 0]
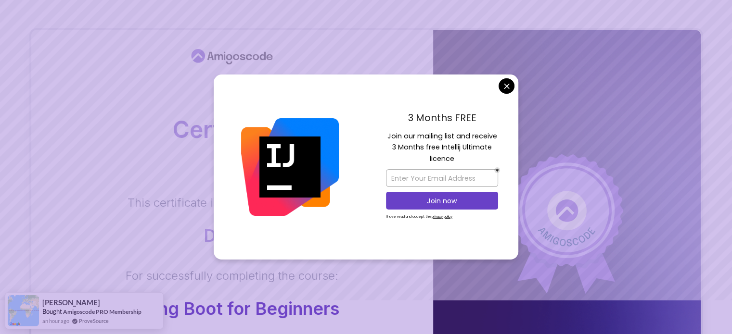
click at [509, 88] on body "Certificate This certificate is proudly presented to: Dadrift For successfully …" at bounding box center [366, 270] width 732 height 609
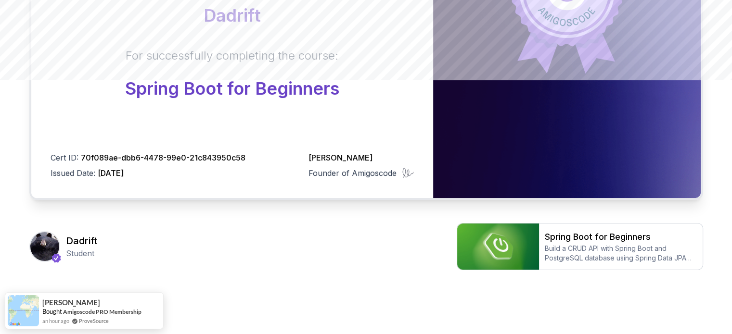
scroll to position [247, 0]
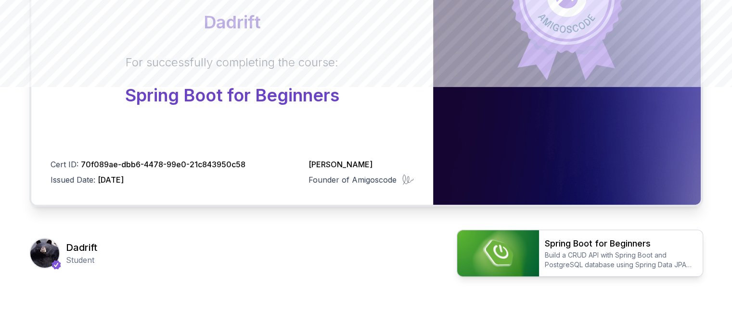
click at [493, 246] on img at bounding box center [498, 253] width 82 height 46
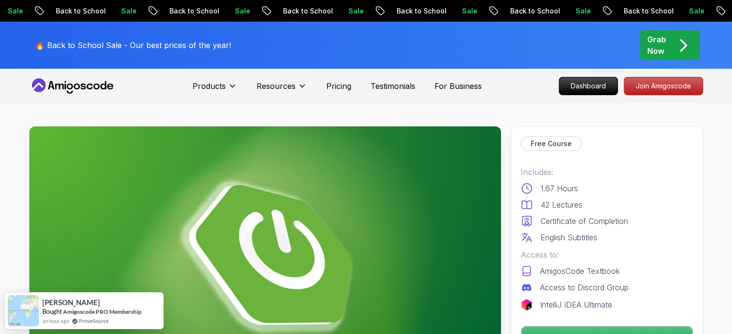
click at [81, 82] on icon at bounding box center [72, 85] width 87 height 15
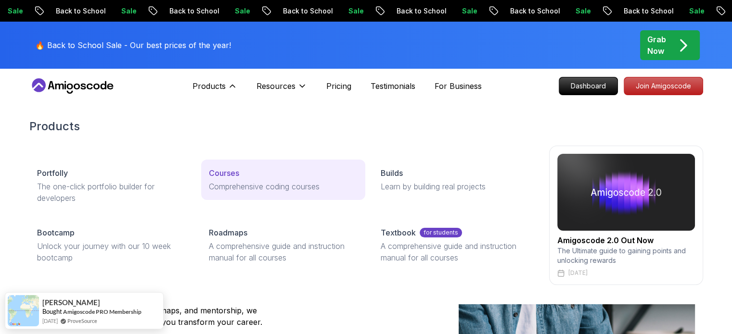
click at [215, 177] on p "Courses" at bounding box center [224, 173] width 30 height 12
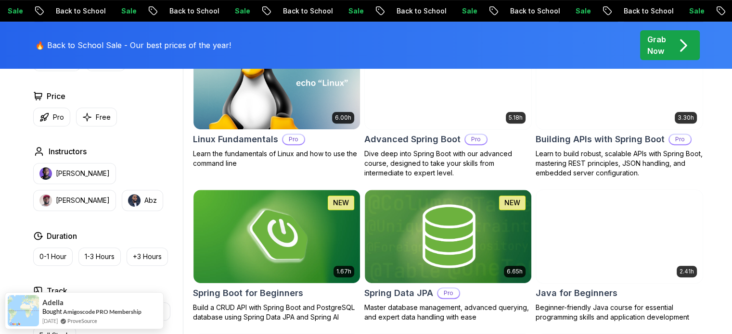
scroll to position [337, 0]
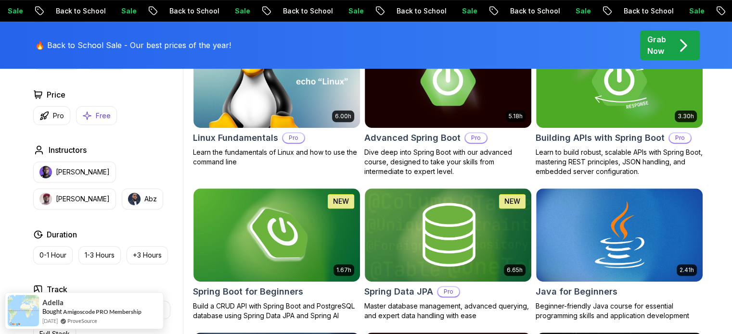
click at [99, 117] on p "Free" at bounding box center [103, 116] width 15 height 10
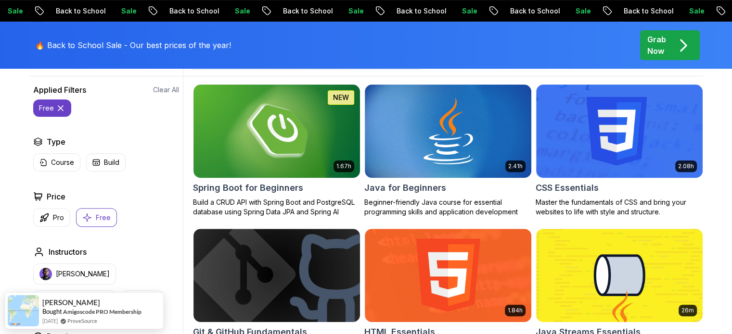
scroll to position [310, 0]
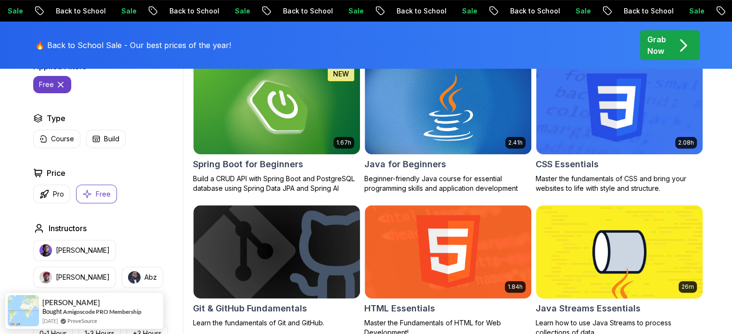
click at [595, 239] on img at bounding box center [619, 252] width 175 height 98
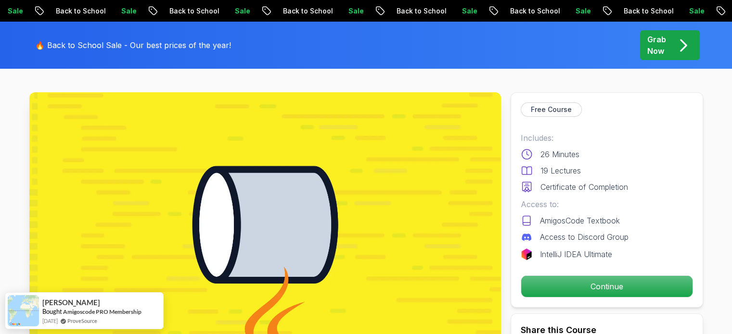
scroll to position [96, 0]
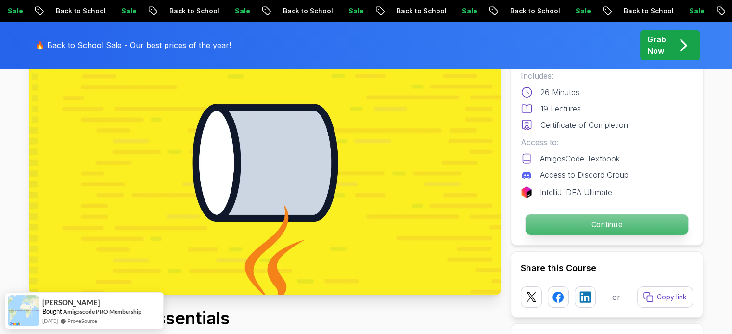
click at [596, 227] on p "Continue" at bounding box center [606, 225] width 163 height 20
